Goal: Information Seeking & Learning: Check status

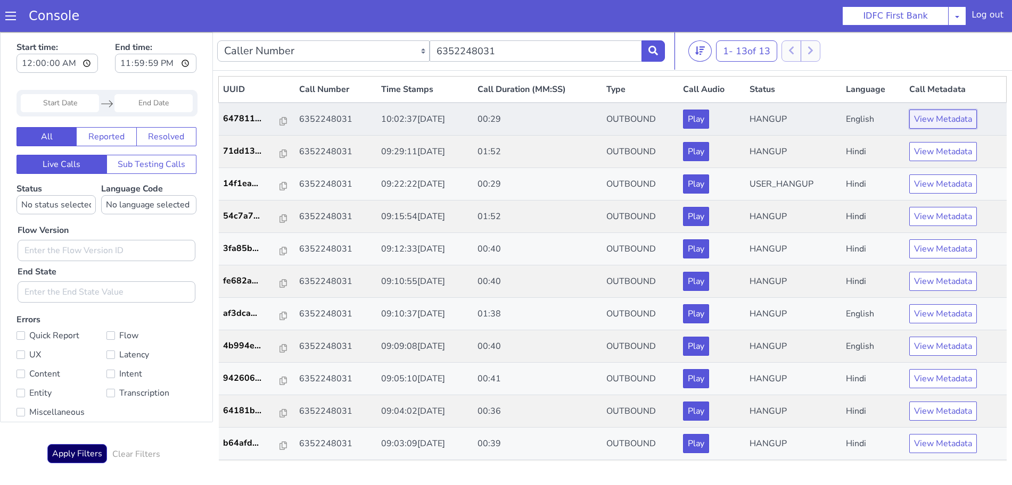
click at [932, 119] on button "View Metadata" at bounding box center [943, 119] width 68 height 19
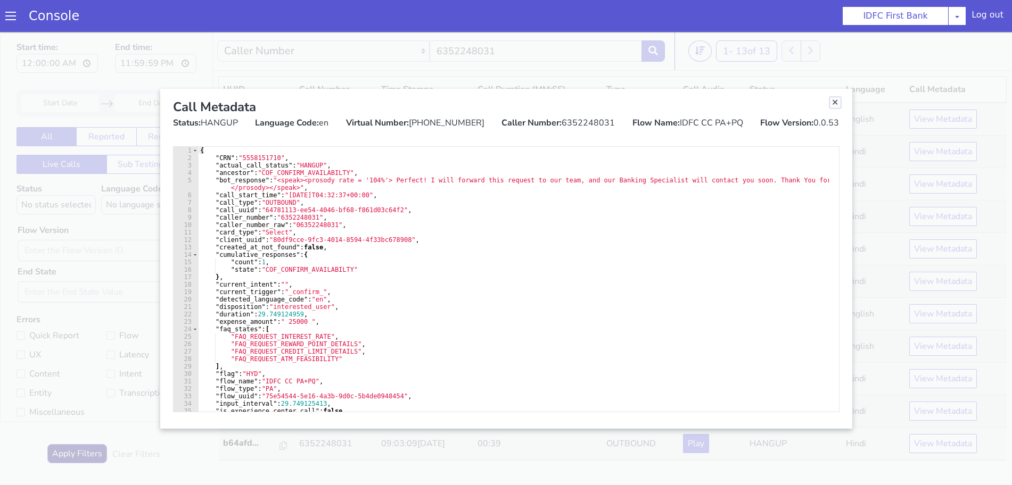
click at [835, 103] on link "Close" at bounding box center [835, 102] width 11 height 11
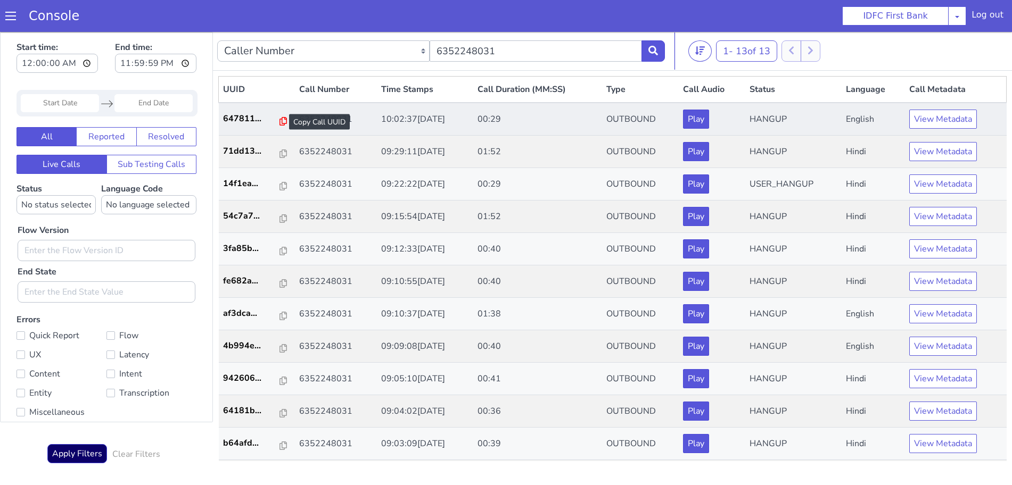
click at [279, 118] on icon at bounding box center [282, 121] width 7 height 9
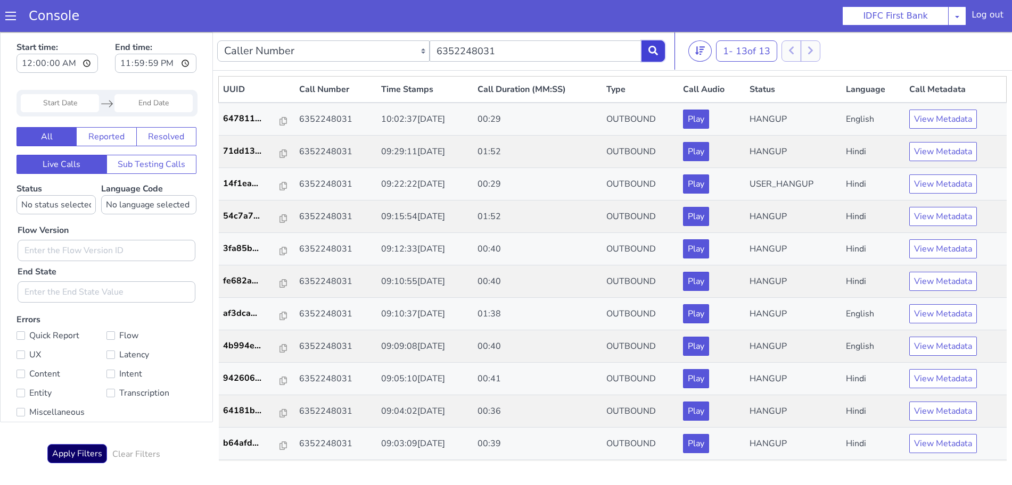
click at [658, 48] on button at bounding box center [652, 50] width 23 height 21
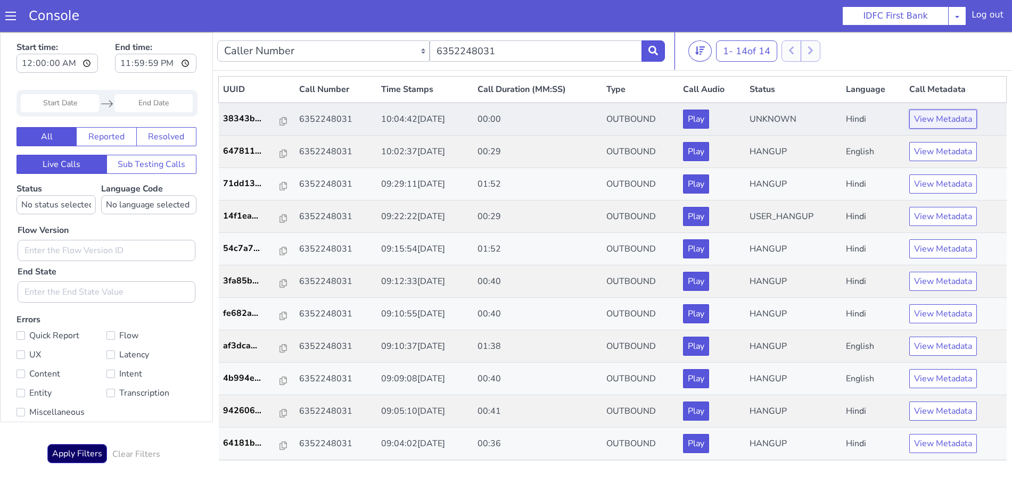
click at [911, 123] on button "View Metadata" at bounding box center [943, 119] width 68 height 19
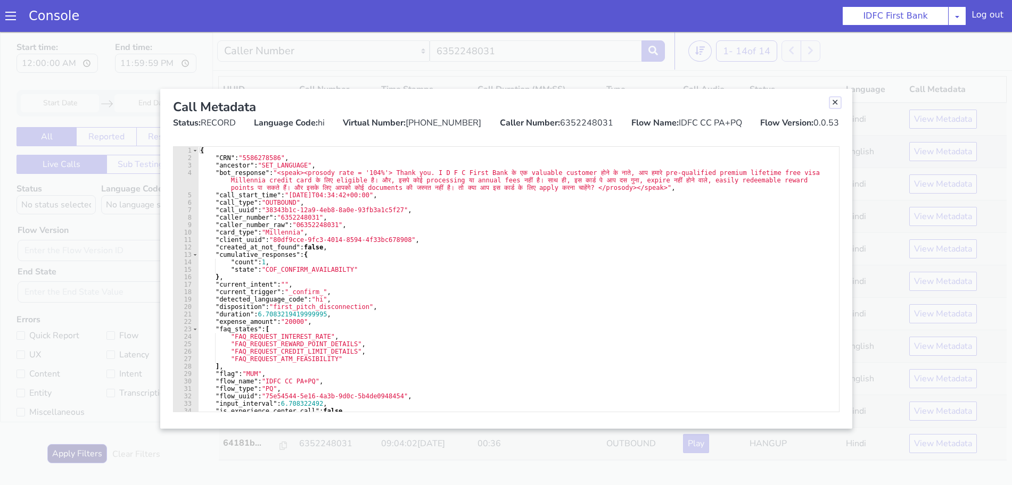
drag, startPoint x: 834, startPoint y: 103, endPoint x: 791, endPoint y: 142, distance: 57.6
click at [834, 103] on link "Close" at bounding box center [835, 102] width 11 height 11
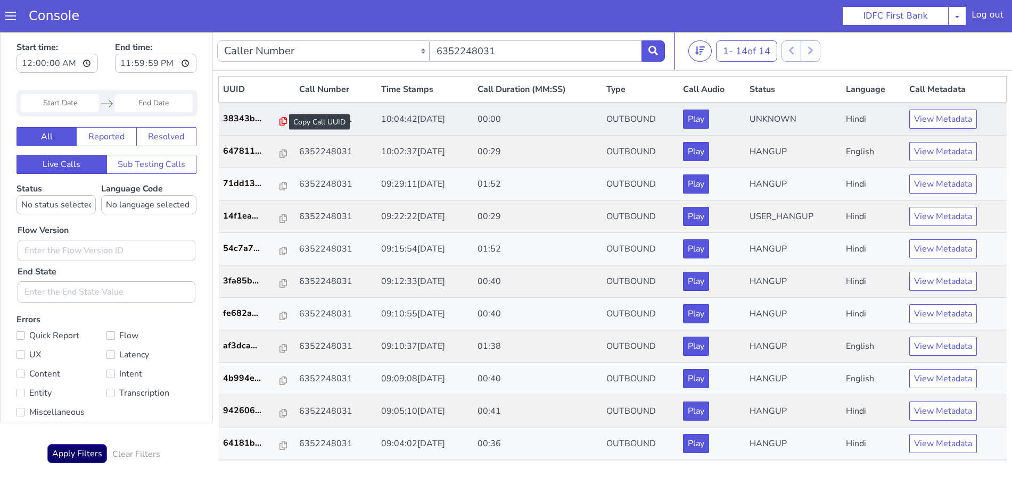
click at [279, 124] on icon at bounding box center [282, 121] width 7 height 9
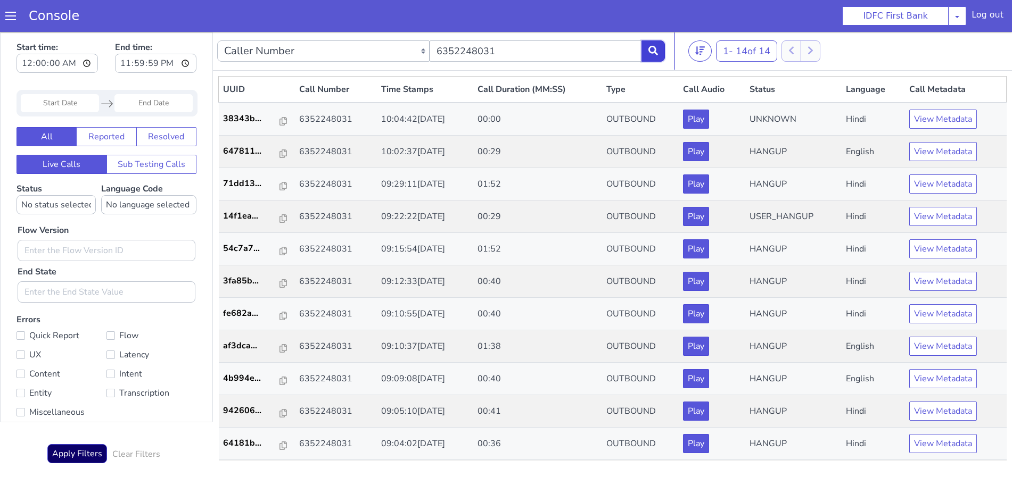
click at [650, 56] on button at bounding box center [652, 50] width 23 height 21
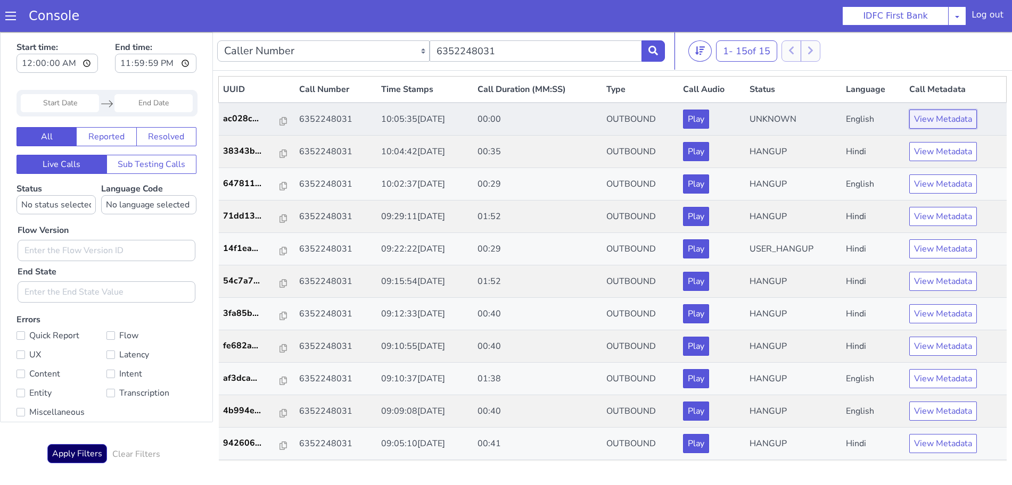
click at [935, 120] on button "View Metadata" at bounding box center [943, 119] width 68 height 19
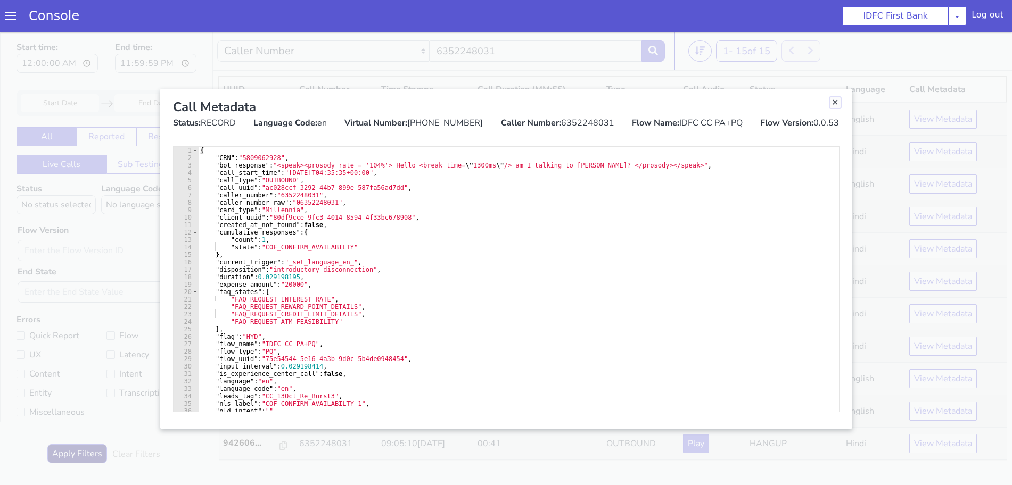
click at [836, 100] on link "Close" at bounding box center [835, 102] width 11 height 11
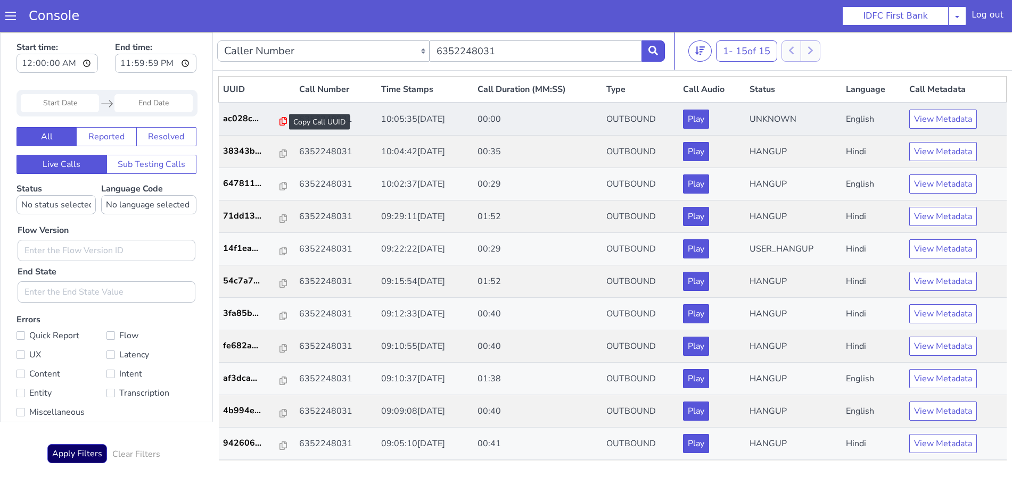
click at [279, 120] on icon at bounding box center [282, 121] width 7 height 9
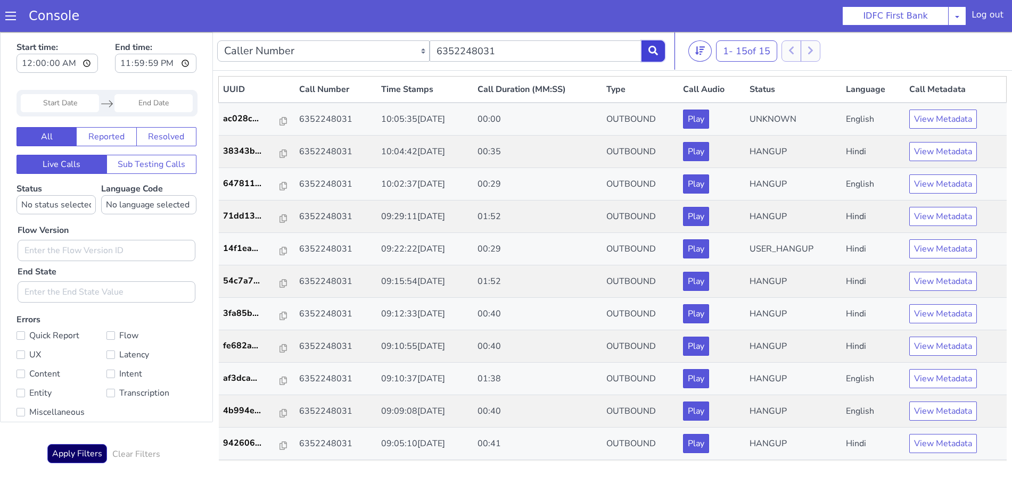
click at [656, 43] on button at bounding box center [652, 50] width 23 height 21
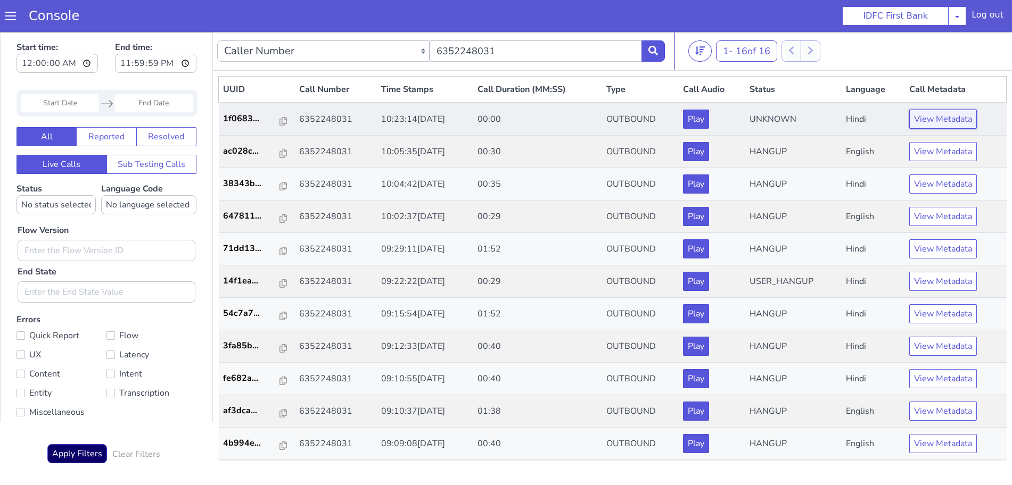
click at [918, 118] on button "View Metadata" at bounding box center [943, 119] width 68 height 19
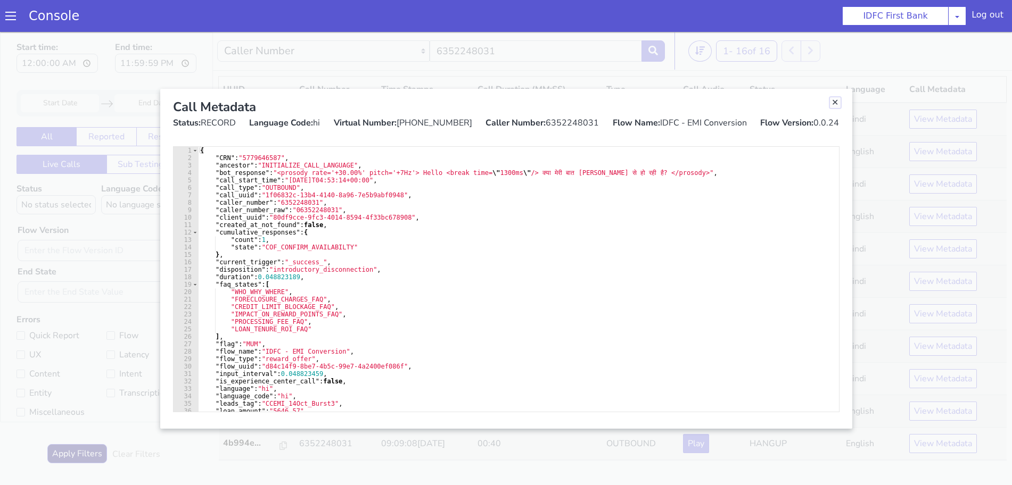
click at [837, 103] on link "Close" at bounding box center [835, 102] width 11 height 11
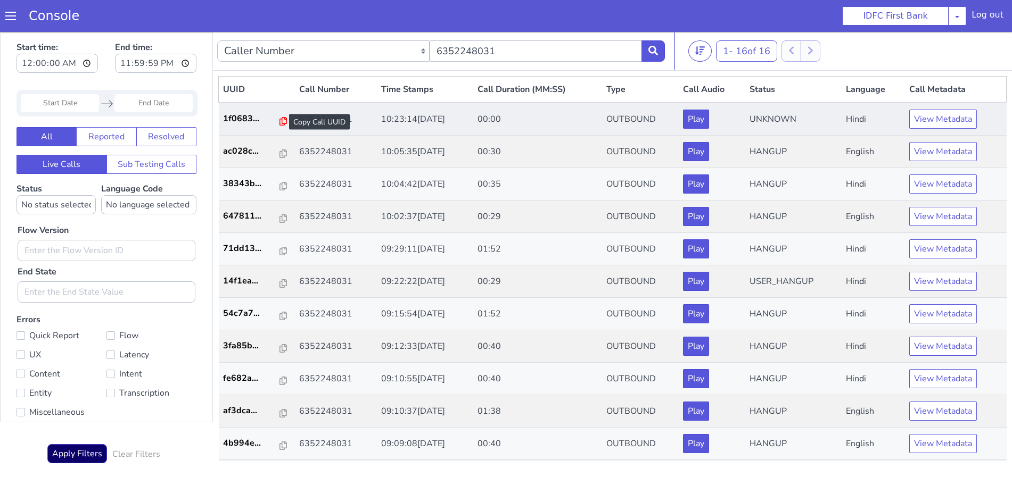
click at [279, 119] on icon at bounding box center [282, 121] width 7 height 9
